Goal: Task Accomplishment & Management: Use online tool/utility

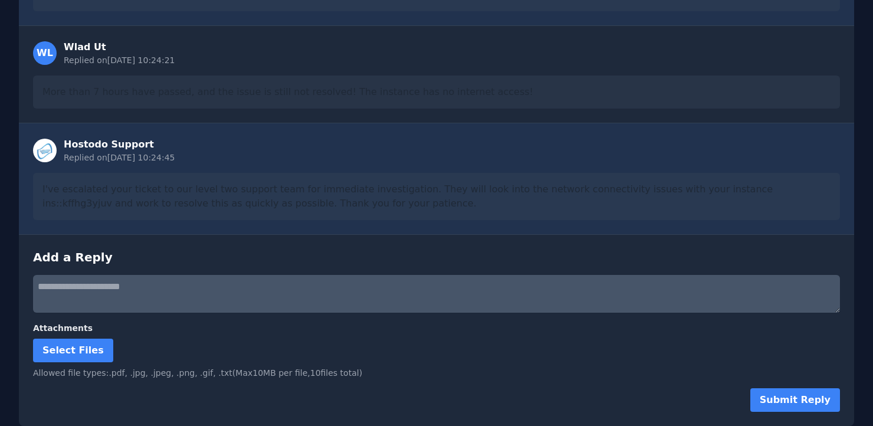
scroll to position [2006, 0]
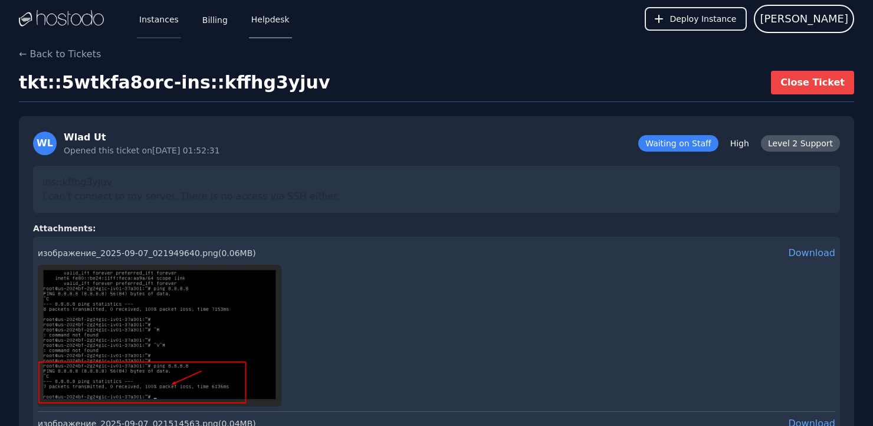
click at [146, 16] on link "Instances" at bounding box center [159, 18] width 44 height 39
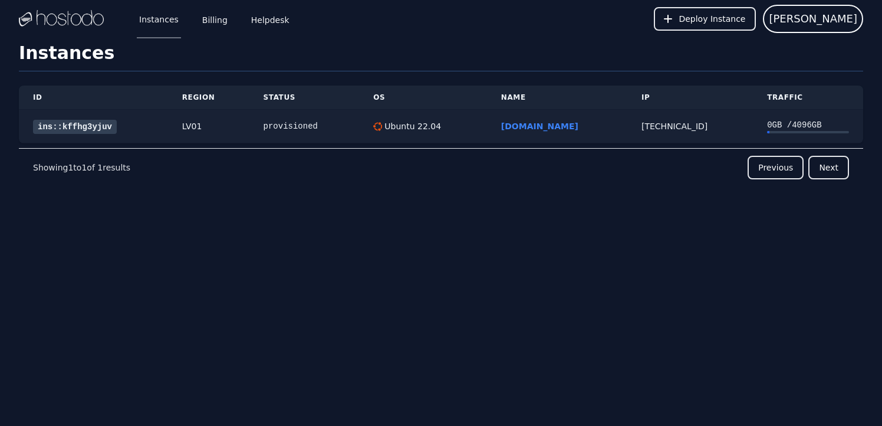
click at [71, 127] on link "ins::kffhg3yjuv" at bounding box center [75, 127] width 84 height 14
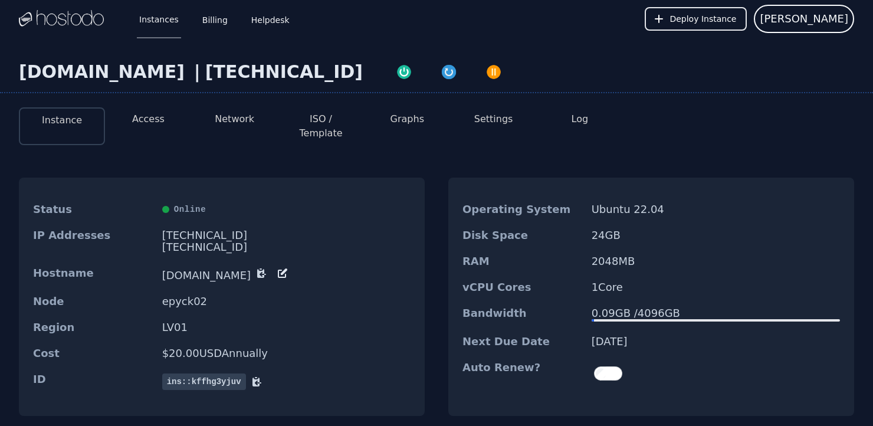
click at [155, 120] on button "Access" at bounding box center [148, 119] width 32 height 14
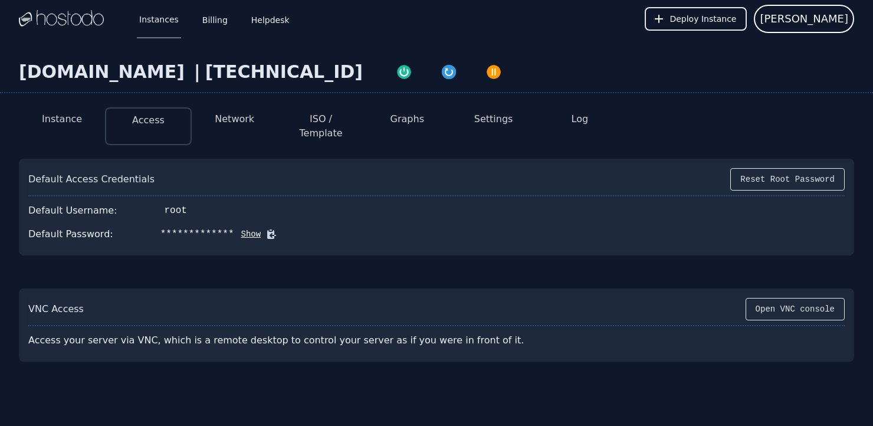
scroll to position [40, 0]
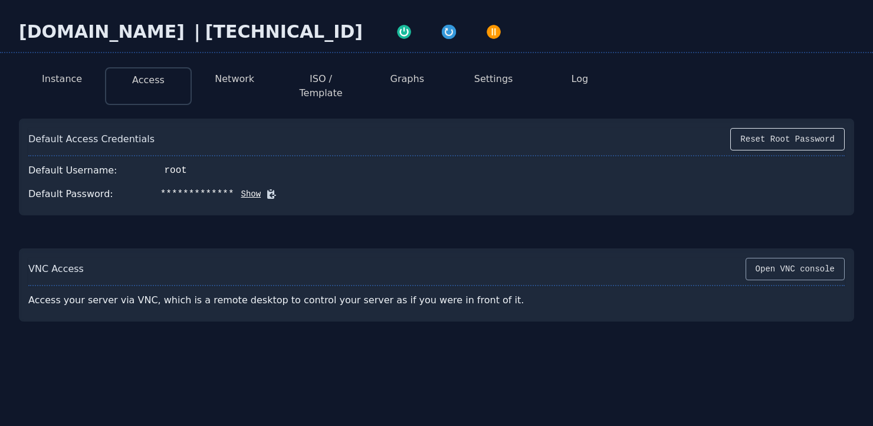
click at [784, 258] on button "Open VNC console" at bounding box center [794, 269] width 99 height 22
